Goal: Transaction & Acquisition: Purchase product/service

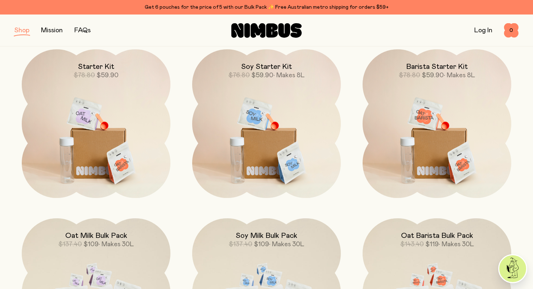
scroll to position [104, 0]
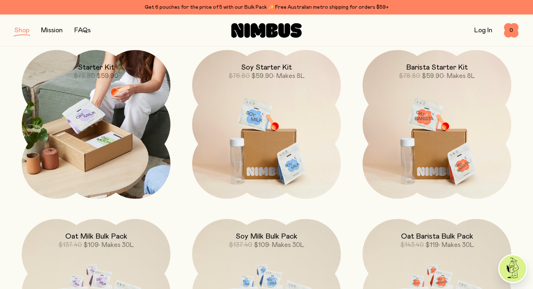
click at [161, 92] on img at bounding box center [96, 124] width 149 height 149
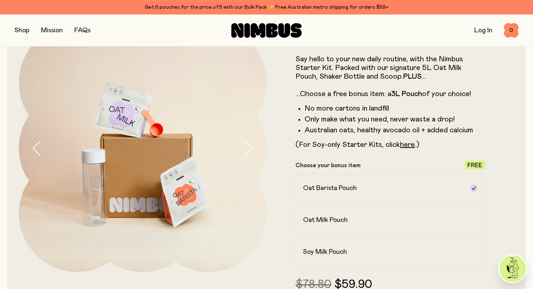
scroll to position [72, 0]
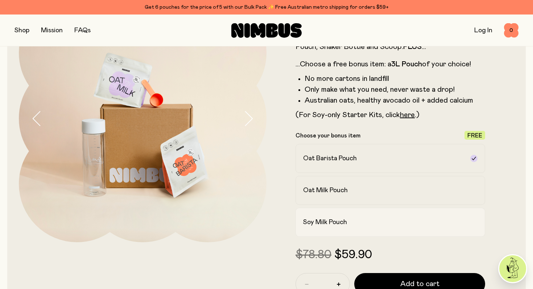
click at [324, 222] on h2 "Soy Milk Pouch" at bounding box center [325, 222] width 44 height 9
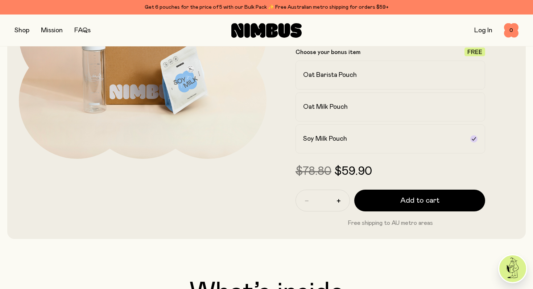
scroll to position [157, 0]
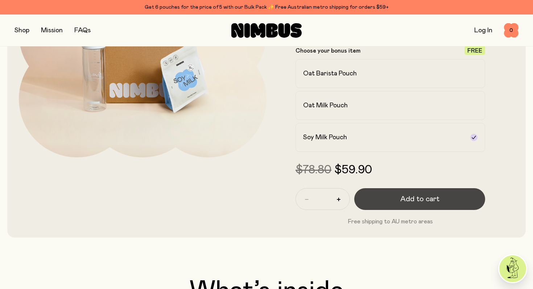
click at [389, 201] on button "Add to cart" at bounding box center [419, 199] width 131 height 22
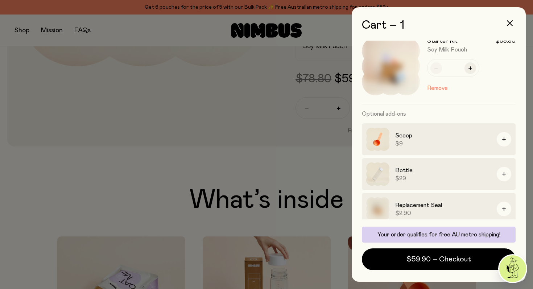
scroll to position [17, 0]
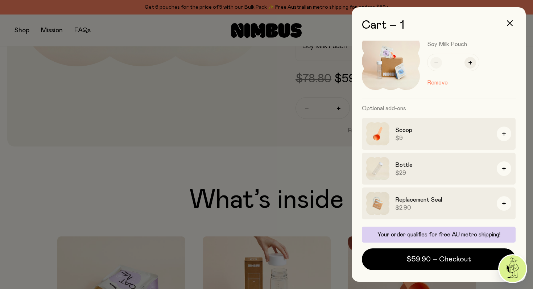
click at [136, 180] on div at bounding box center [266, 144] width 533 height 289
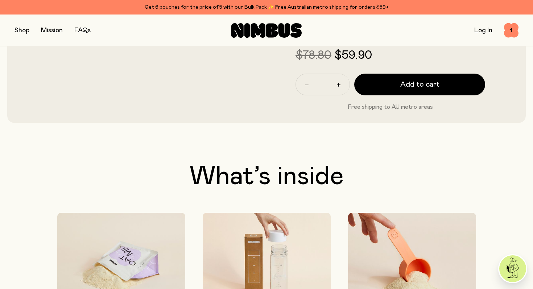
scroll to position [265, 0]
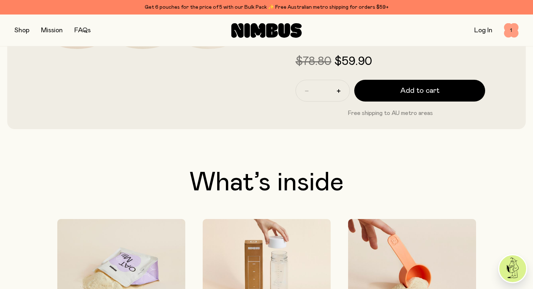
click at [514, 28] on span "1" at bounding box center [511, 30] width 14 height 14
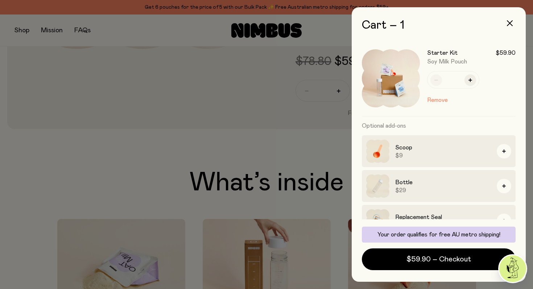
scroll to position [17, 0]
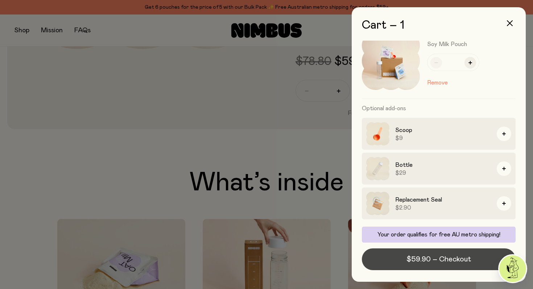
click at [447, 257] on span "$59.90 – Checkout" at bounding box center [438, 259] width 65 height 10
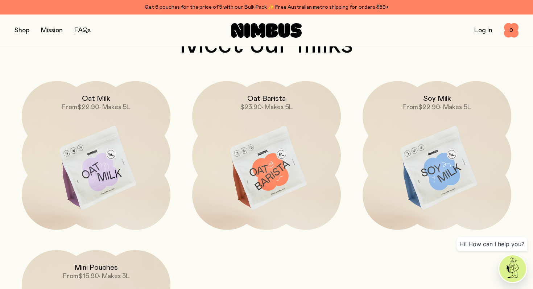
scroll to position [622, 0]
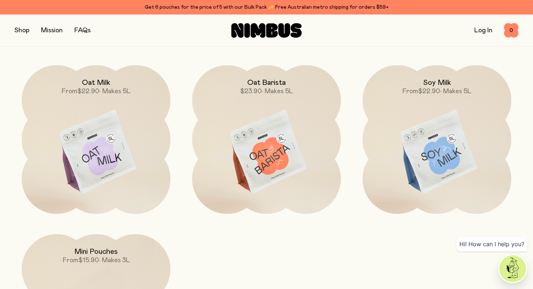
click at [24, 31] on button "button" at bounding box center [21, 30] width 15 height 10
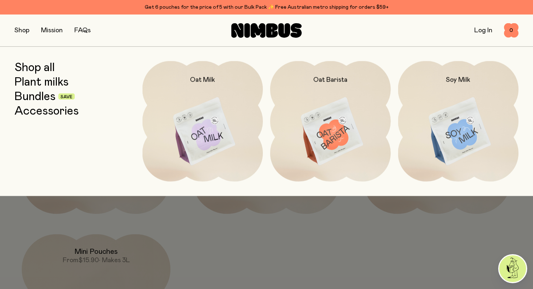
click at [46, 96] on link "Bundles" at bounding box center [34, 96] width 41 height 13
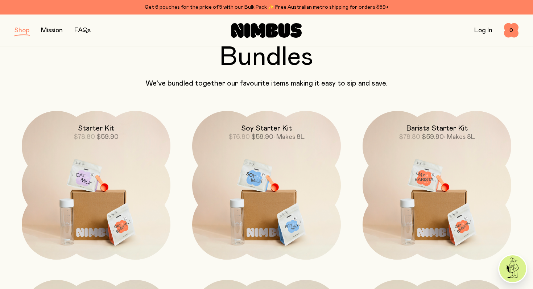
scroll to position [105, 0]
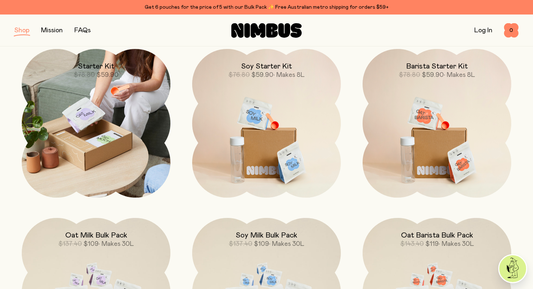
click at [76, 147] on img at bounding box center [96, 123] width 149 height 149
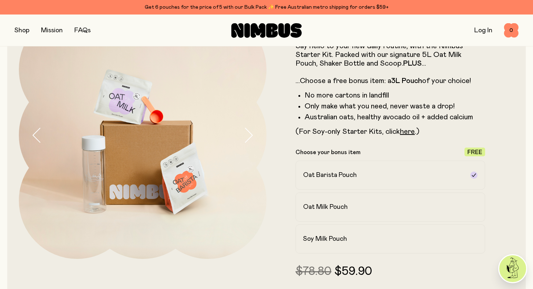
scroll to position [67, 0]
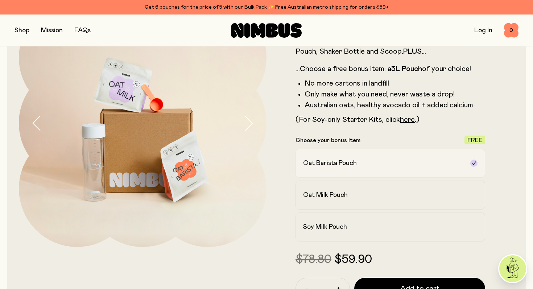
click at [318, 165] on h2 "Oat Barista Pouch" at bounding box center [330, 163] width 54 height 9
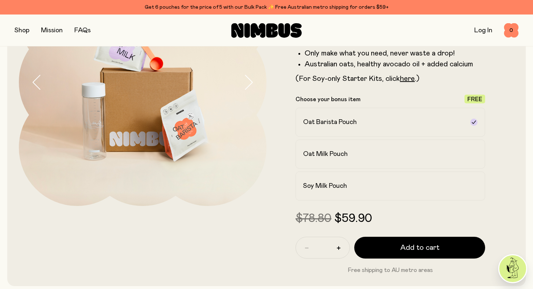
scroll to position [112, 0]
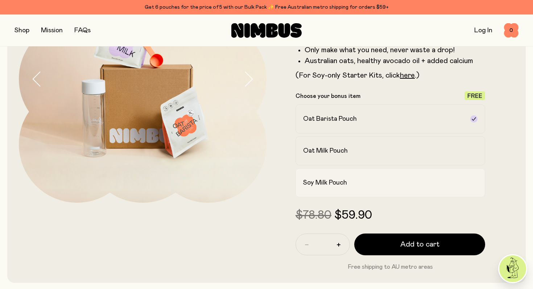
click at [322, 190] on label "Soy Milk Pouch" at bounding box center [390, 182] width 190 height 29
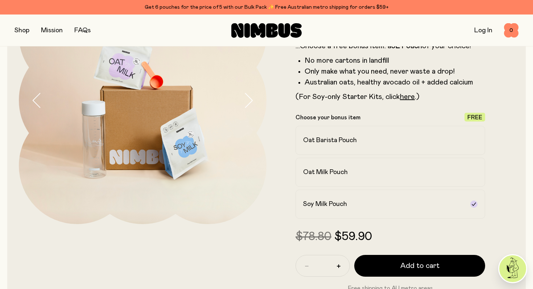
scroll to position [0, 0]
